Goal: Task Accomplishment & Management: Use online tool/utility

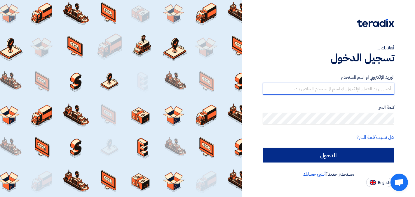
type input "[EMAIL_ADDRESS][DOMAIN_NAME]"
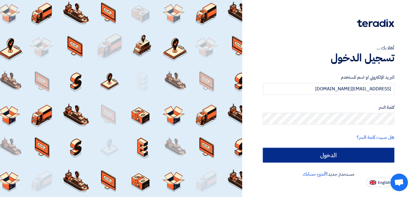
click at [319, 154] on input "الدخول" at bounding box center [329, 155] width 132 height 15
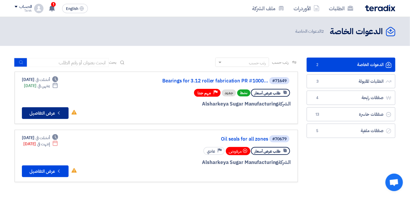
click at [50, 108] on button "Check details عرض التفاصيل" at bounding box center [45, 113] width 47 height 12
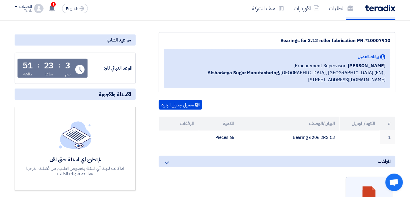
scroll to position [97, 0]
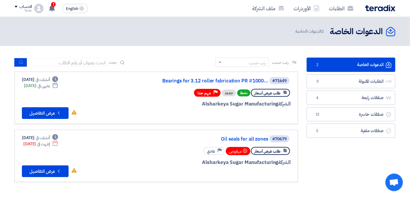
click at [335, 66] on link "الدعوات الخاصة الدعوات الخاصة 2" at bounding box center [351, 64] width 89 height 14
click at [38, 167] on button "Check details عرض التفاصيل" at bounding box center [45, 171] width 47 height 12
click at [38, 109] on button "Check details عرض التفاصيل" at bounding box center [45, 113] width 47 height 12
